Goal: Information Seeking & Learning: Learn about a topic

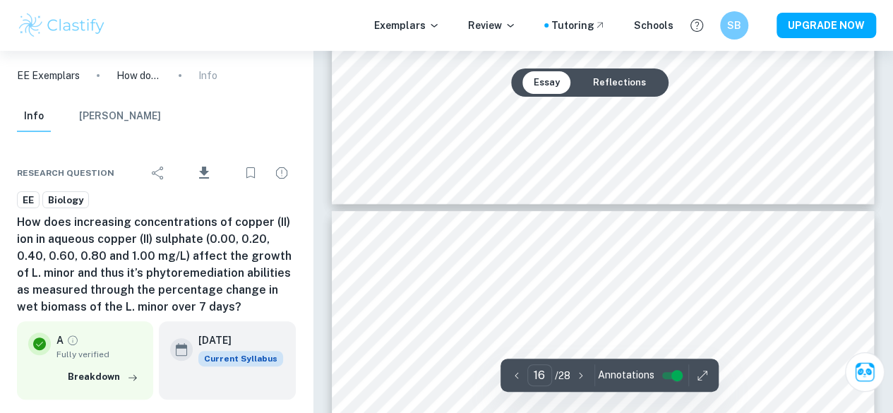
scroll to position [10828, 0]
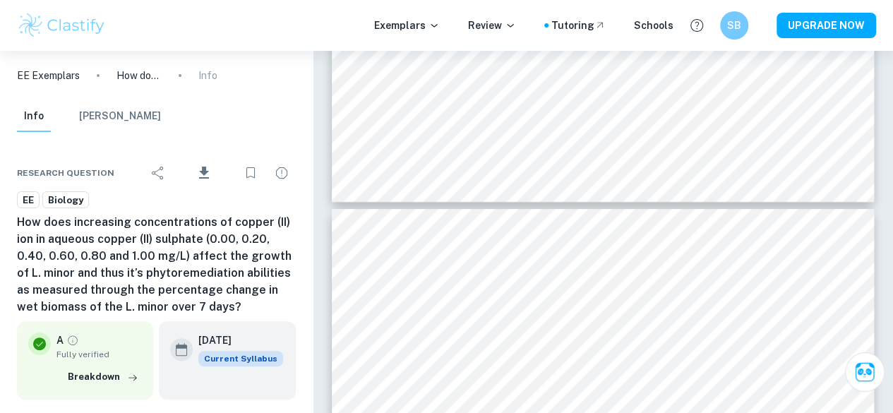
type input "15"
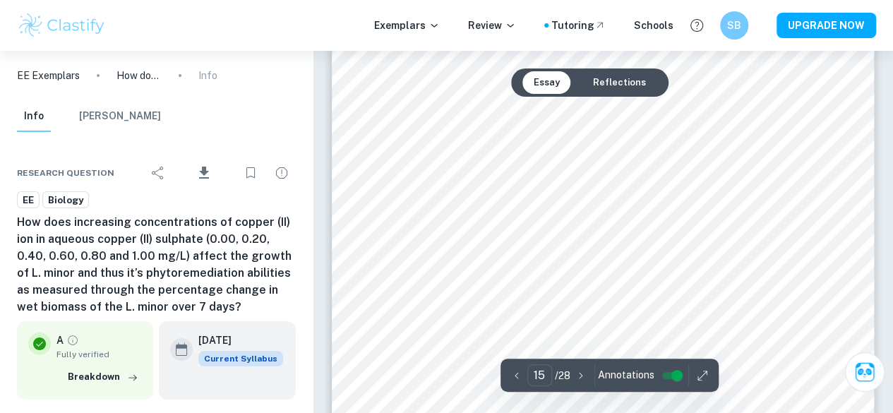
scroll to position [10476, 0]
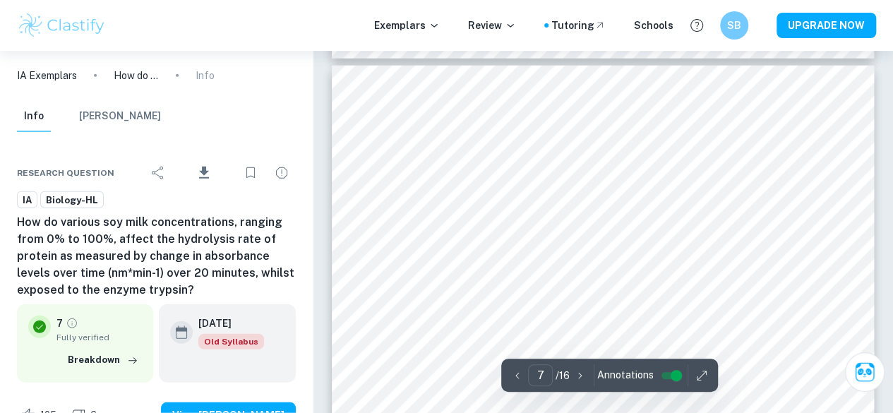
scroll to position [4424, 0]
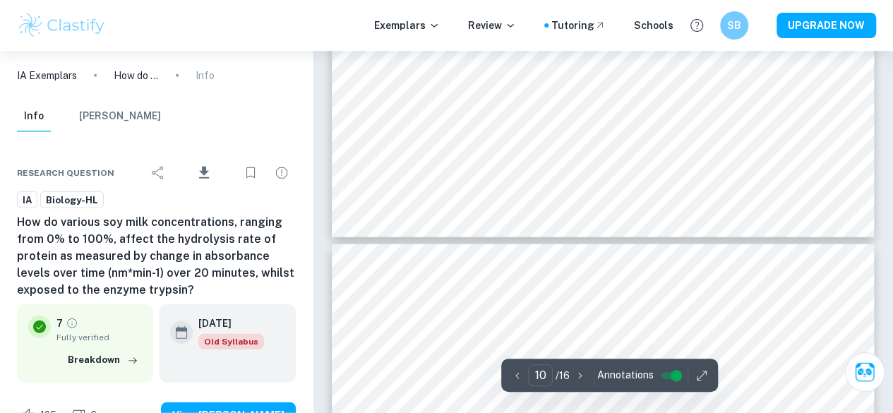
type input "11"
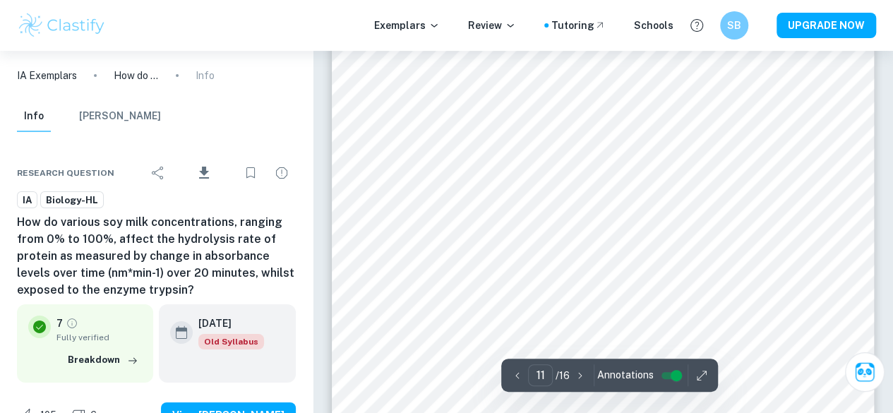
scroll to position [7650, 0]
